Goal: Information Seeking & Learning: Find specific fact

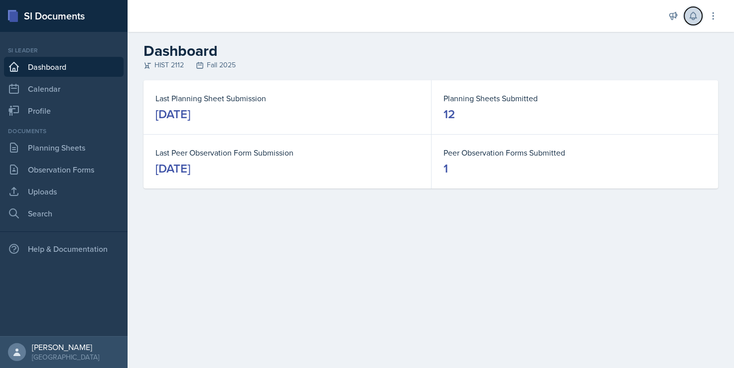
click at [693, 21] on button at bounding box center [694, 16] width 18 height 18
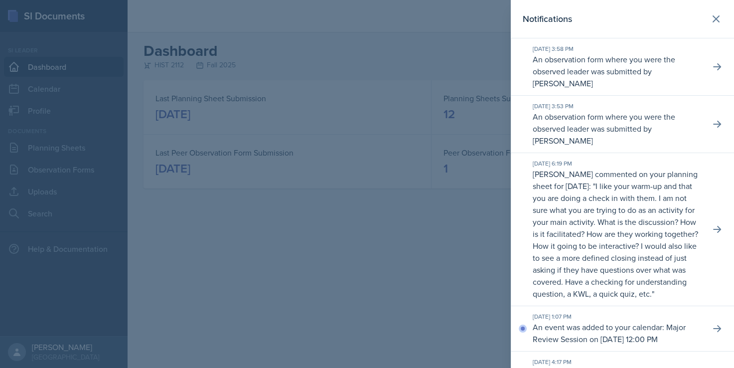
click at [464, 57] on div at bounding box center [367, 184] width 734 height 368
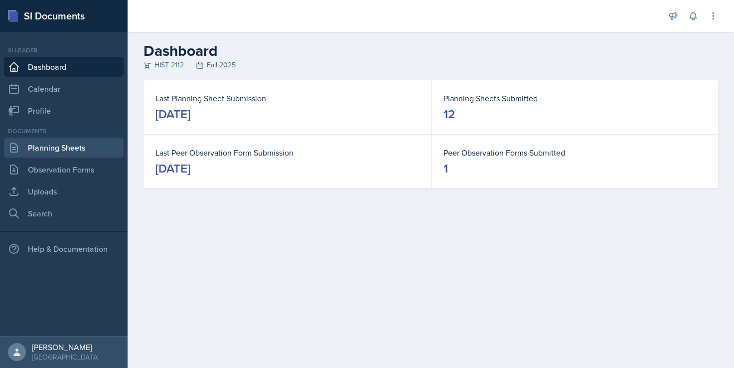
click at [40, 148] on link "Planning Sheets" at bounding box center [64, 148] width 120 height 20
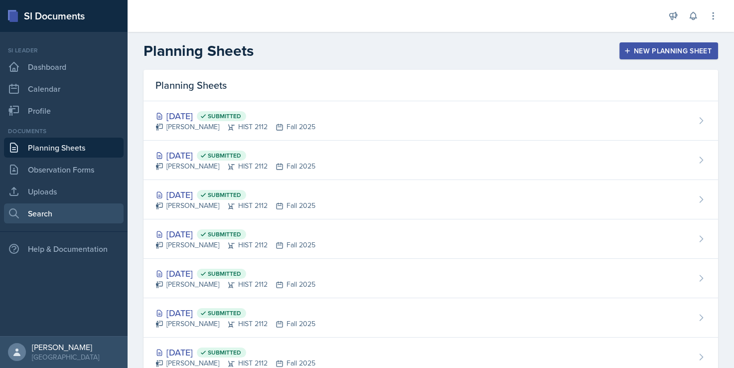
click at [66, 216] on link "Search" at bounding box center [64, 213] width 120 height 20
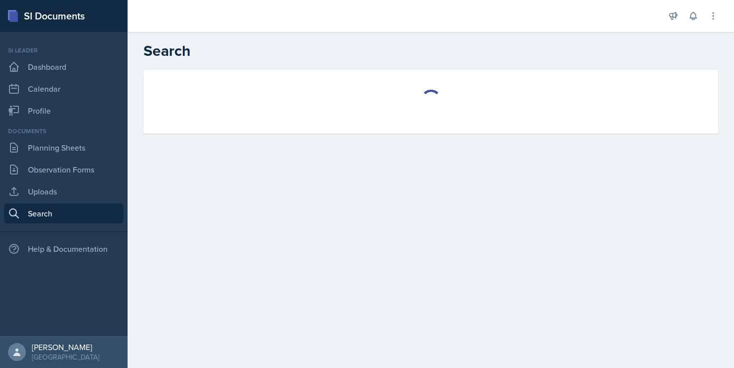
select select "all"
select select "1"
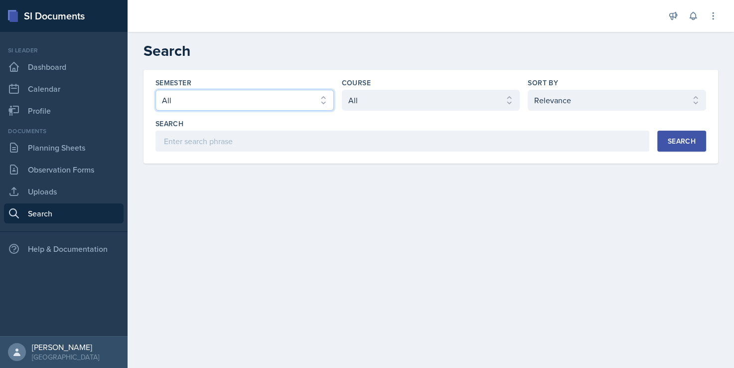
click at [217, 102] on select "Select semester All Fall 2025 Summer 2025 Spring 2025 Fall 2024 Summer 2024 Spr…" at bounding box center [245, 100] width 179 height 21
select select "2bed604d-1099-4043-b1bc-2365e8740244"
click at [156, 90] on select "Select semester All Fall 2025 Summer 2025 Spring 2025 Fall 2024 Summer 2024 Spr…" at bounding box center [245, 100] width 179 height 21
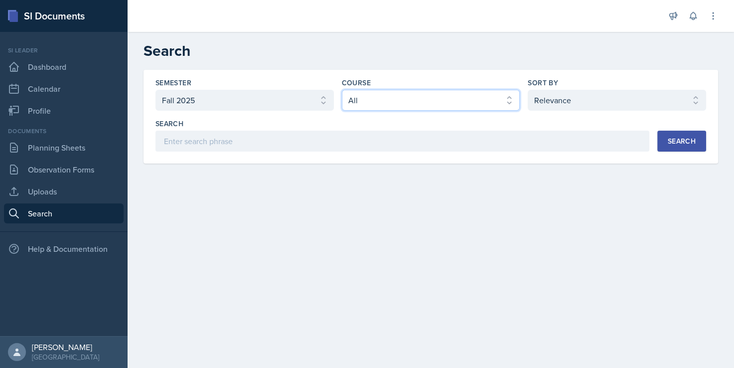
drag, startPoint x: 358, startPoint y: 104, endPoint x: 357, endPoint y: 109, distance: 5.5
click at [358, 104] on select "Select course All ACCT 2101 ACCT 2102 ACCT 4050 ANTH 1102 ANTH 3301 ARCH 1000 A…" at bounding box center [431, 100] width 179 height 21
click at [342, 90] on select "Select course All ACCT 2101 ACCT 2102 ACCT 4050 ANTH 1102 ANTH 3301 ARCH 1000 A…" at bounding box center [431, 100] width 179 height 21
click at [383, 108] on select "Select course All ACCT 2101 ACCT 2102 ACCT 4050 ANTH 1102 ANTH 3301 ARCH 1000 A…" at bounding box center [431, 100] width 179 height 21
select select "e03f2d5a-f3a5-4e0e-9167-550ff5b2876a"
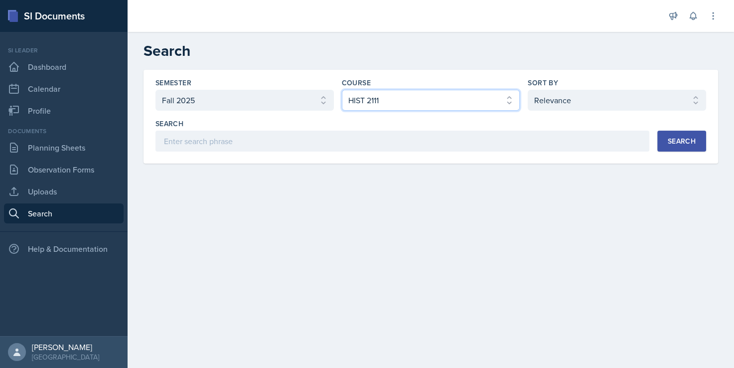
click at [342, 90] on select "Select course All ACCT 2101 ACCT 2102 ACCT 4050 ANTH 1102 ANTH 3301 ARCH 1000 A…" at bounding box center [431, 100] width 179 height 21
click at [682, 143] on div "Search" at bounding box center [682, 141] width 28 height 8
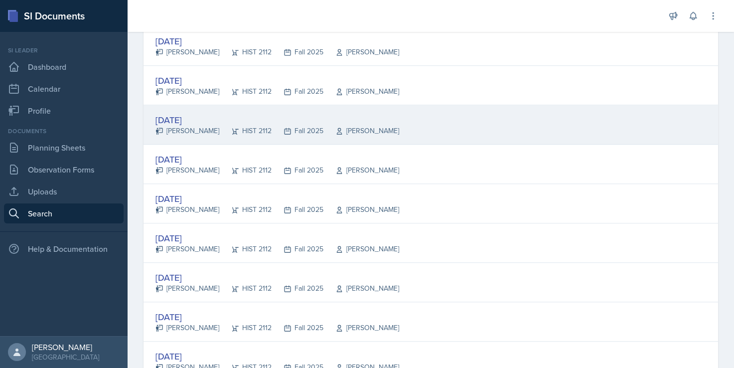
scroll to position [748, 0]
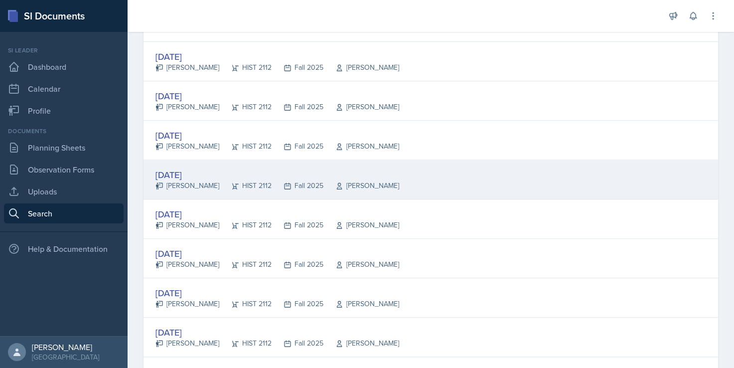
click at [195, 175] on div "[DATE]" at bounding box center [278, 174] width 244 height 13
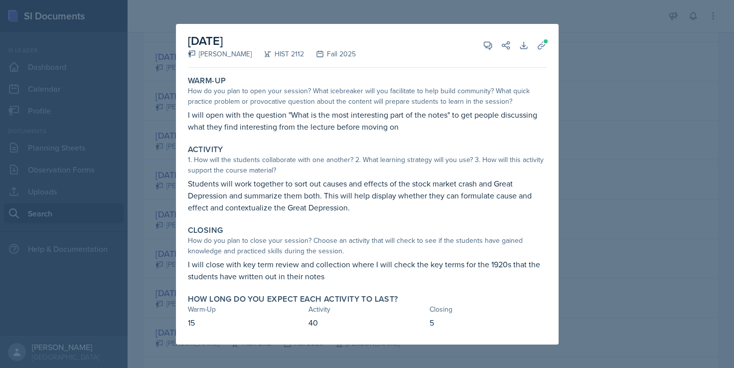
click at [551, 44] on div "[DATE] [PERSON_NAME] HIST 2112 Fall 2025 View Comments Comments Send Share Down…" at bounding box center [367, 184] width 383 height 321
click at [547, 44] on button "Uploads" at bounding box center [542, 45] width 18 height 18
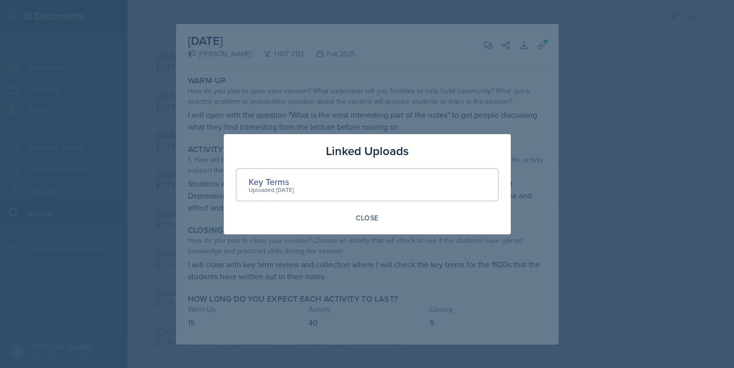
click at [404, 116] on div at bounding box center [367, 184] width 734 height 368
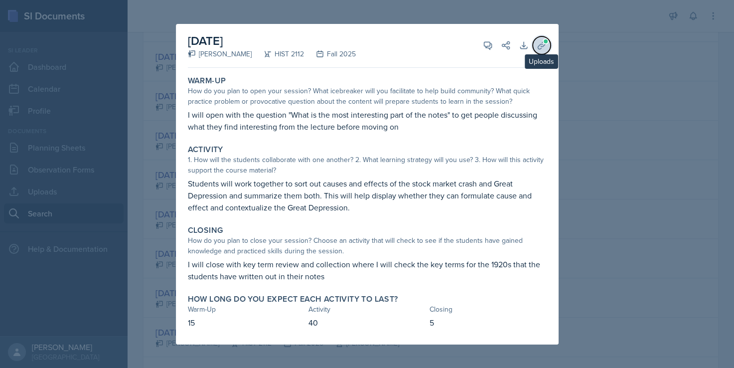
click at [546, 45] on icon at bounding box center [542, 45] width 10 height 10
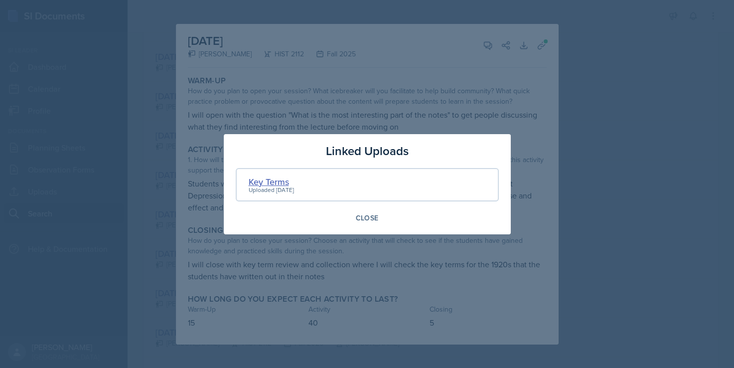
click at [275, 179] on div "Key Terms" at bounding box center [271, 181] width 45 height 13
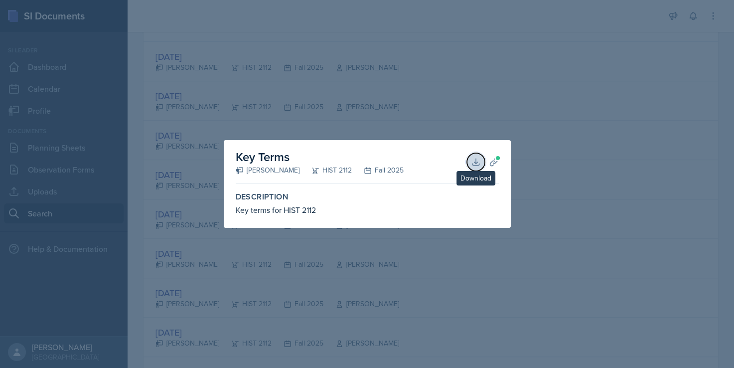
click at [479, 165] on icon at bounding box center [476, 162] width 10 height 10
drag, startPoint x: 638, startPoint y: 155, endPoint x: 621, endPoint y: 157, distance: 17.5
click at [638, 155] on div at bounding box center [367, 184] width 734 height 368
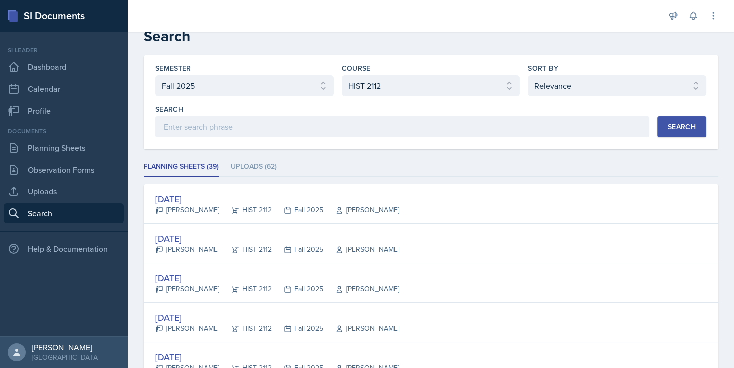
scroll to position [0, 0]
